Goal: Browse casually: Explore the website without a specific task or goal

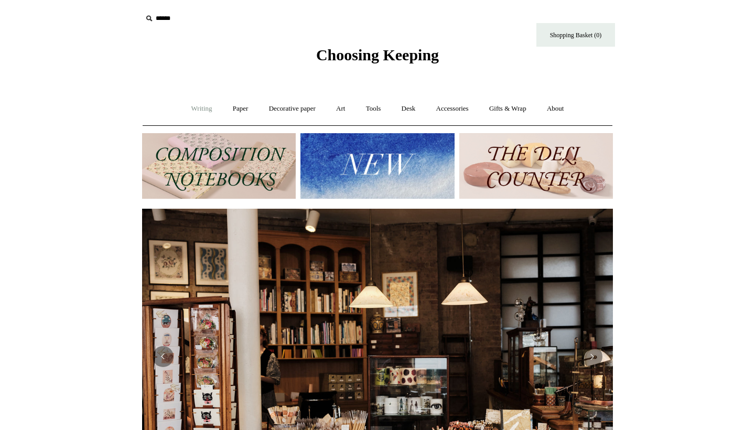
click at [205, 107] on link "Writing +" at bounding box center [202, 109] width 40 height 28
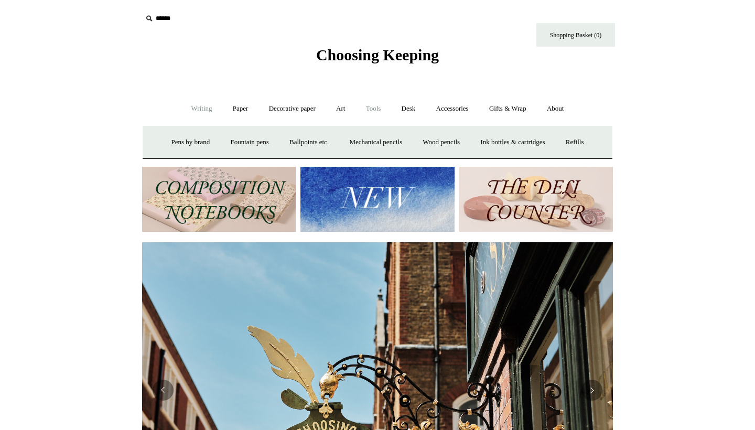
scroll to position [0, 471]
click at [233, 105] on link "Paper +" at bounding box center [240, 109] width 35 height 28
click at [229, 135] on link "Notebooks +" at bounding box center [231, 142] width 48 height 28
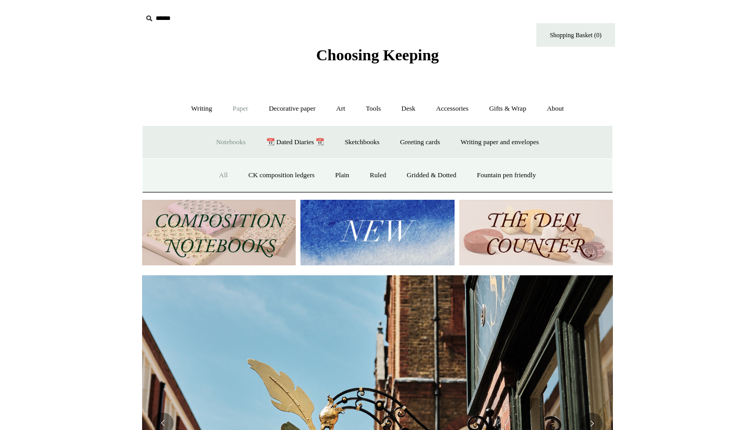
click at [217, 176] on link "All" at bounding box center [224, 175] width 28 height 28
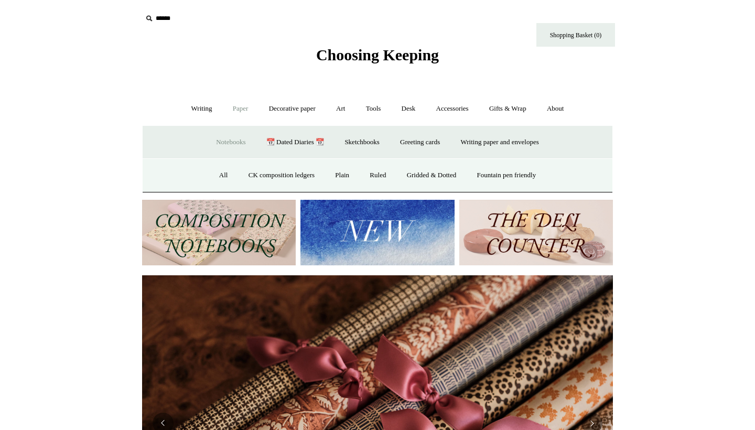
scroll to position [0, 0]
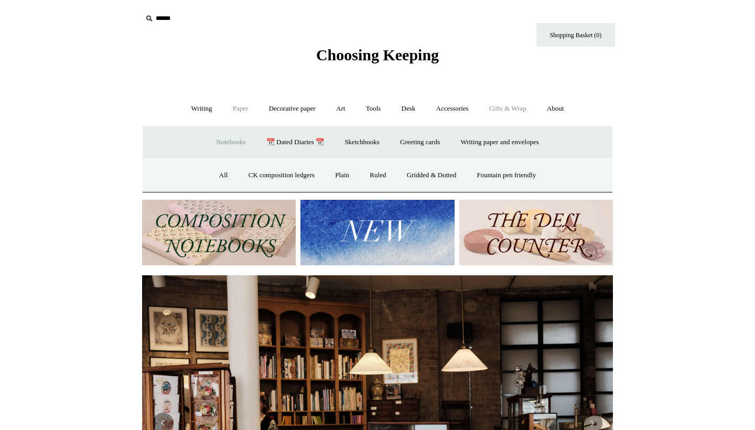
click at [498, 107] on link "Gifts & Wrap +" at bounding box center [508, 109] width 56 height 28
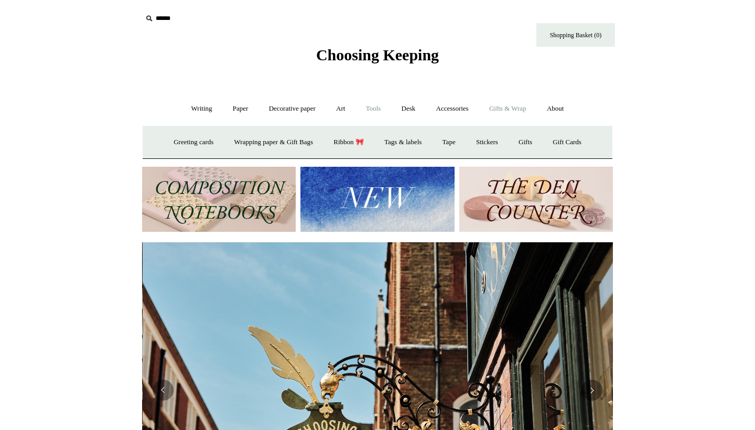
scroll to position [0, 471]
click at [484, 144] on link "Stickers" at bounding box center [487, 142] width 41 height 28
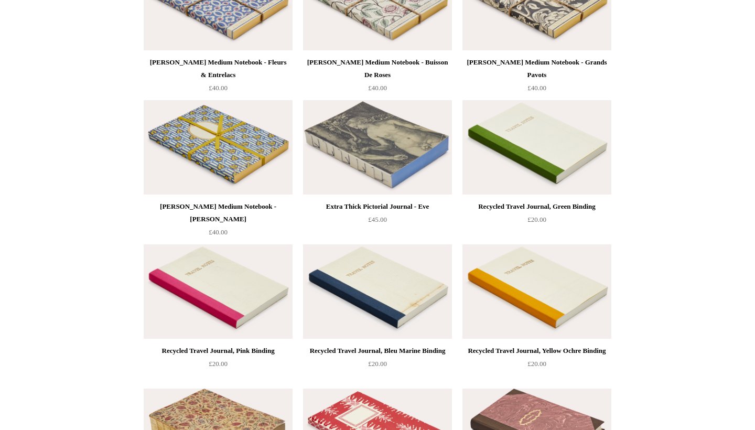
scroll to position [4795, 0]
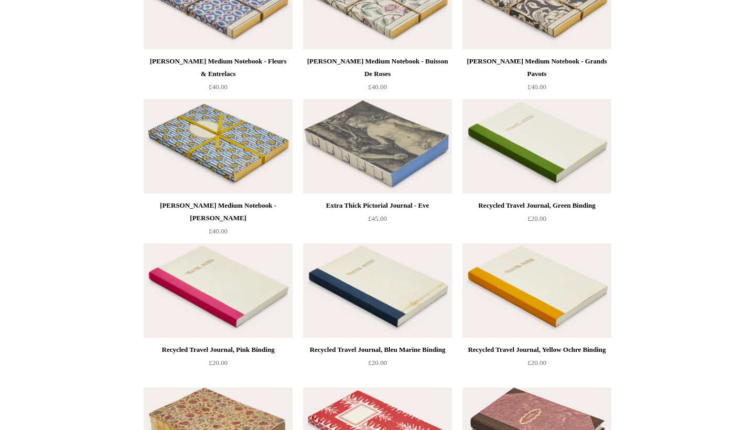
click at [411, 269] on img at bounding box center [377, 290] width 149 height 94
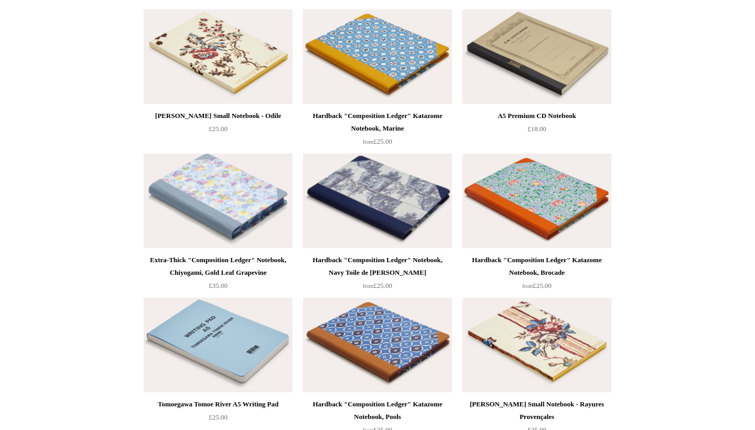
scroll to position [6184, 0]
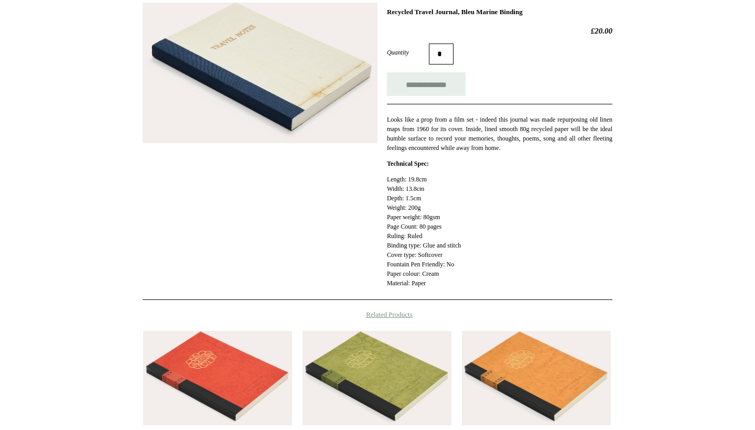
scroll to position [87, 0]
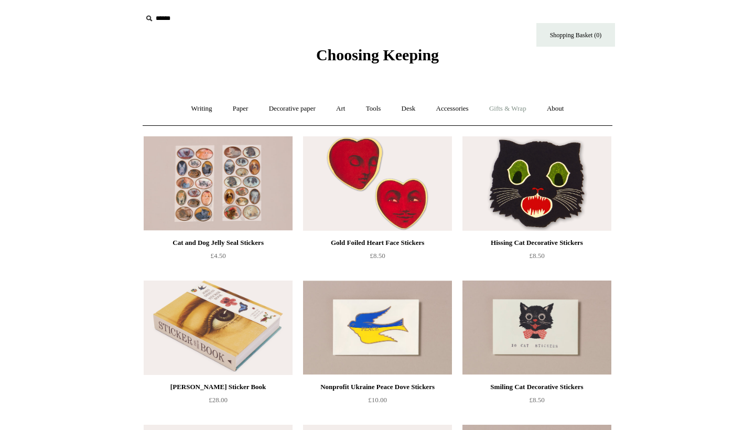
click at [512, 104] on link "Gifts & Wrap +" at bounding box center [508, 109] width 56 height 28
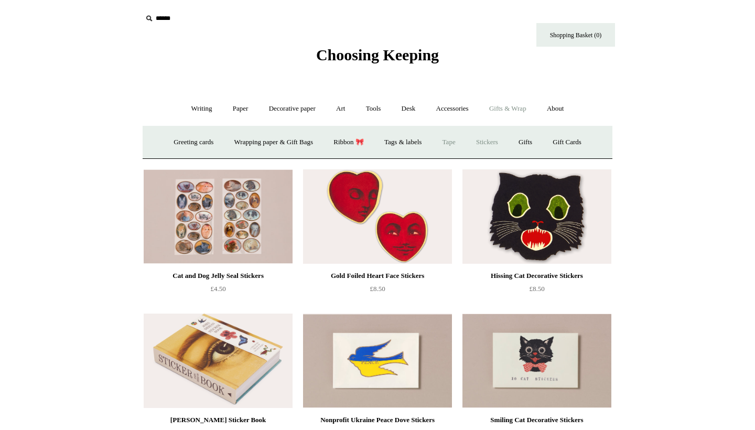
click at [450, 143] on link "Tape" at bounding box center [449, 142] width 32 height 28
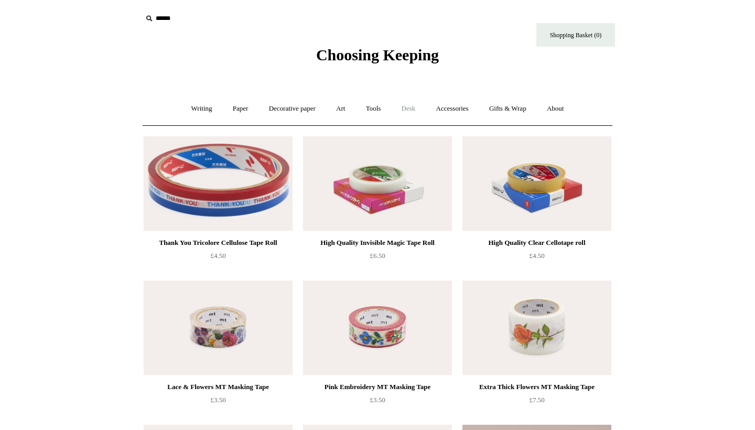
click at [415, 111] on link "Desk +" at bounding box center [408, 109] width 33 height 28
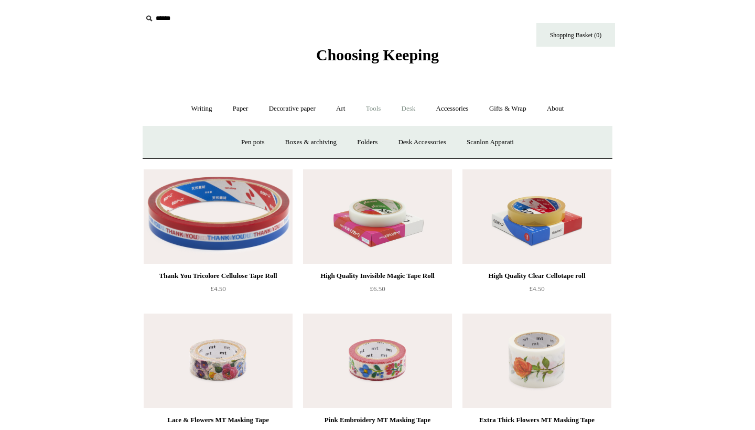
click at [369, 111] on link "Tools +" at bounding box center [374, 109] width 34 height 28
click at [340, 107] on link "Art +" at bounding box center [341, 109] width 28 height 28
click at [531, 108] on link "Gifts & Wrap +" at bounding box center [508, 109] width 56 height 28
click at [530, 141] on link "Gifts +" at bounding box center [525, 142] width 33 height 28
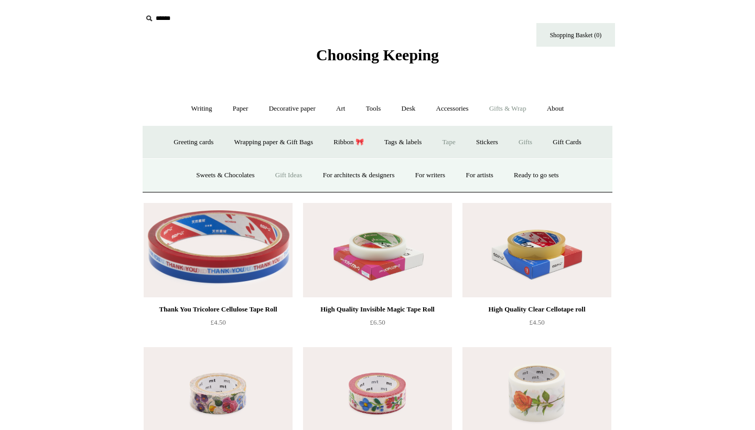
click at [276, 175] on link "Gift Ideas" at bounding box center [289, 175] width 46 height 28
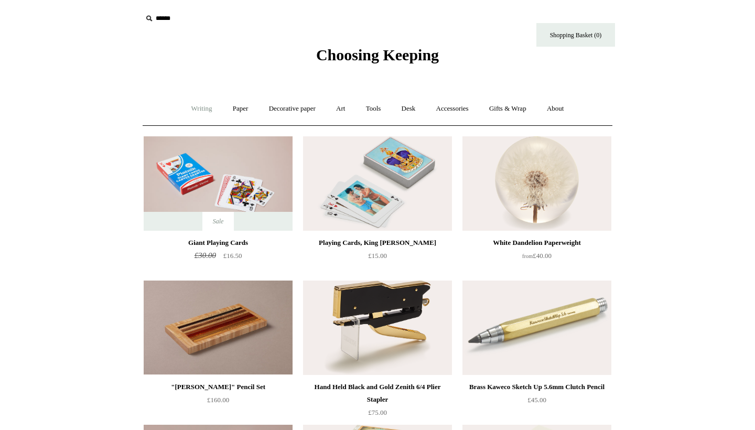
click at [209, 108] on link "Writing +" at bounding box center [202, 109] width 40 height 28
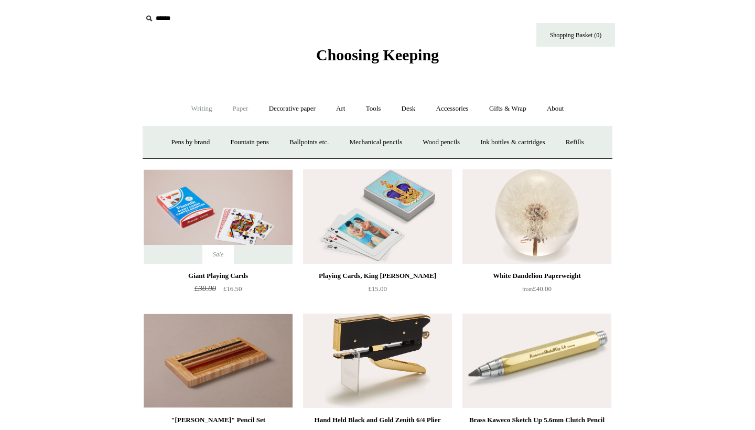
click at [232, 113] on link "Paper +" at bounding box center [240, 109] width 35 height 28
click at [377, 141] on link "Sketchbooks +" at bounding box center [361, 142] width 53 height 28
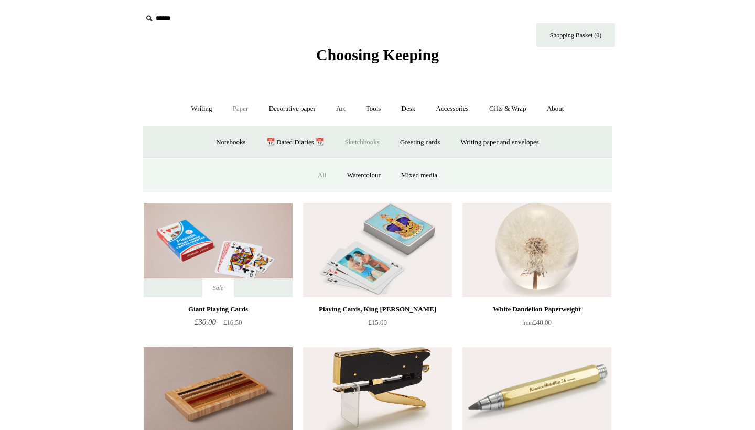
click at [318, 175] on link "All" at bounding box center [322, 175] width 28 height 28
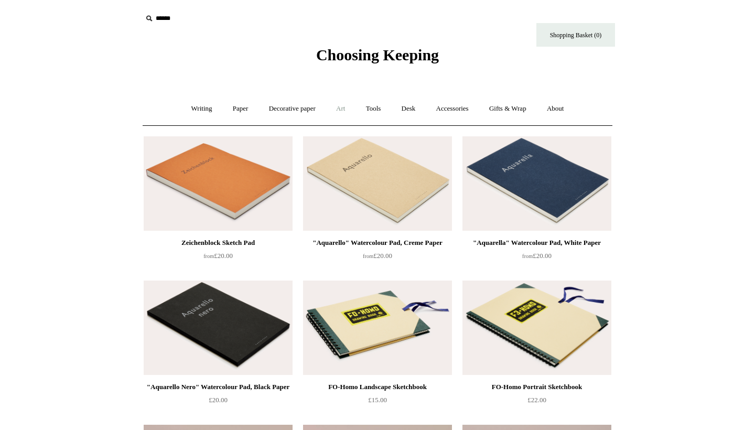
click at [339, 110] on link "Art +" at bounding box center [341, 109] width 28 height 28
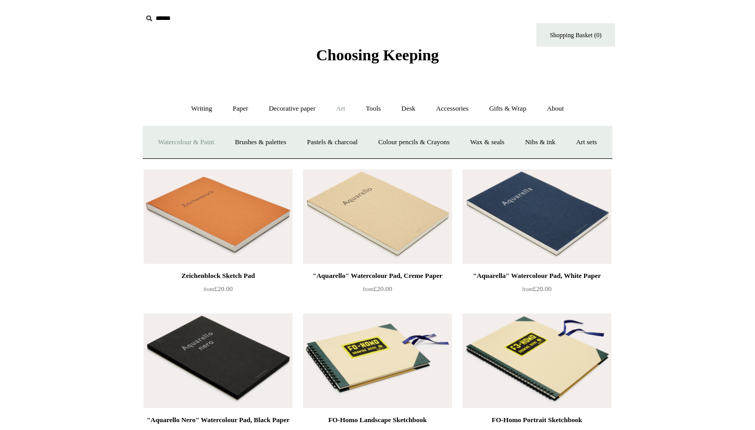
click at [204, 138] on link "Watercolour & Paint" at bounding box center [185, 142] width 75 height 28
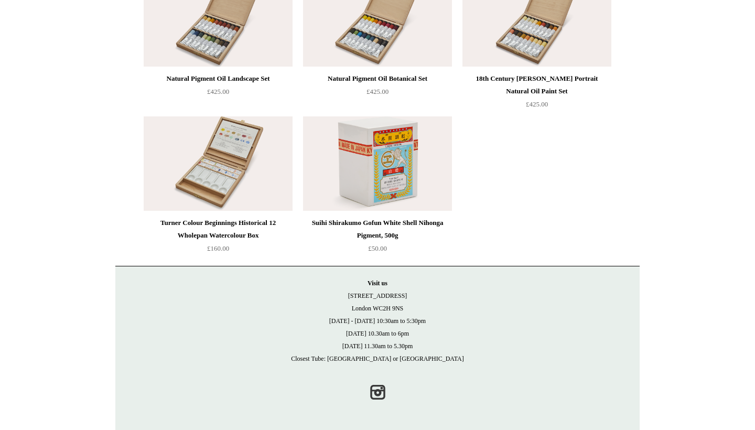
scroll to position [2326, 0]
